Goal: Communication & Community: Ask a question

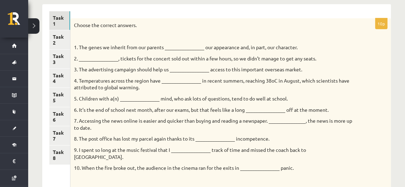
scroll to position [98, 0]
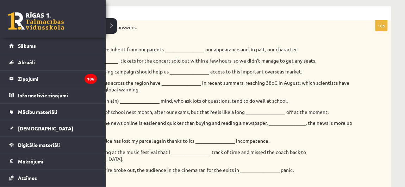
click at [4, 24] on div "0 Dāvanas 2870 mP 370 xp" at bounding box center [53, 19] width 106 height 38
click at [29, 19] on link at bounding box center [36, 21] width 56 height 18
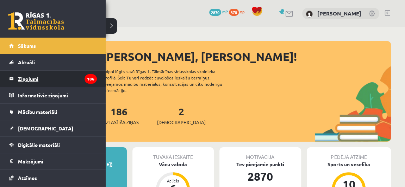
click at [42, 73] on legend "Ziņojumi 186" at bounding box center [57, 79] width 79 height 16
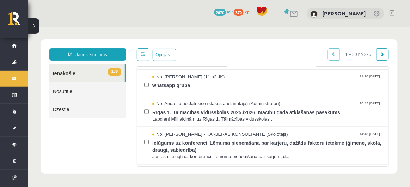
scroll to position [183, 0]
